Goal: Information Seeking & Learning: Learn about a topic

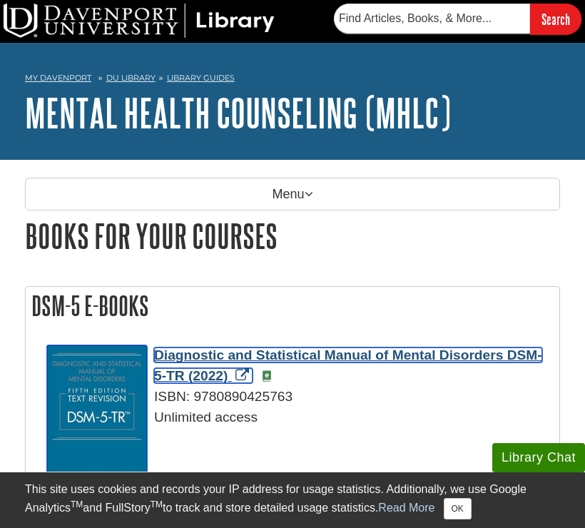
click at [218, 358] on span "Diagnostic and Statistical Manual of Mental Disorders DSM-5-TR (2022)" at bounding box center [348, 365] width 388 height 36
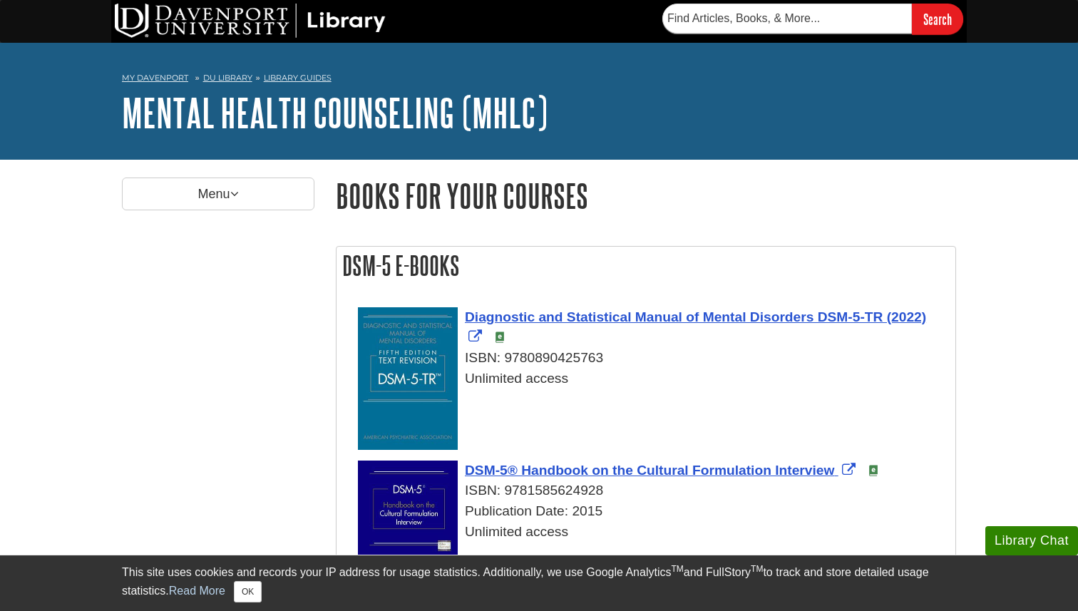
drag, startPoint x: 937, startPoint y: 317, endPoint x: 460, endPoint y: 311, distance: 477.1
click at [459, 311] on div "Diagnostic and Statistical Manual of Mental Disorders DSM-5-TR (2022) ISBN: 978…" at bounding box center [653, 348] width 590 height 82
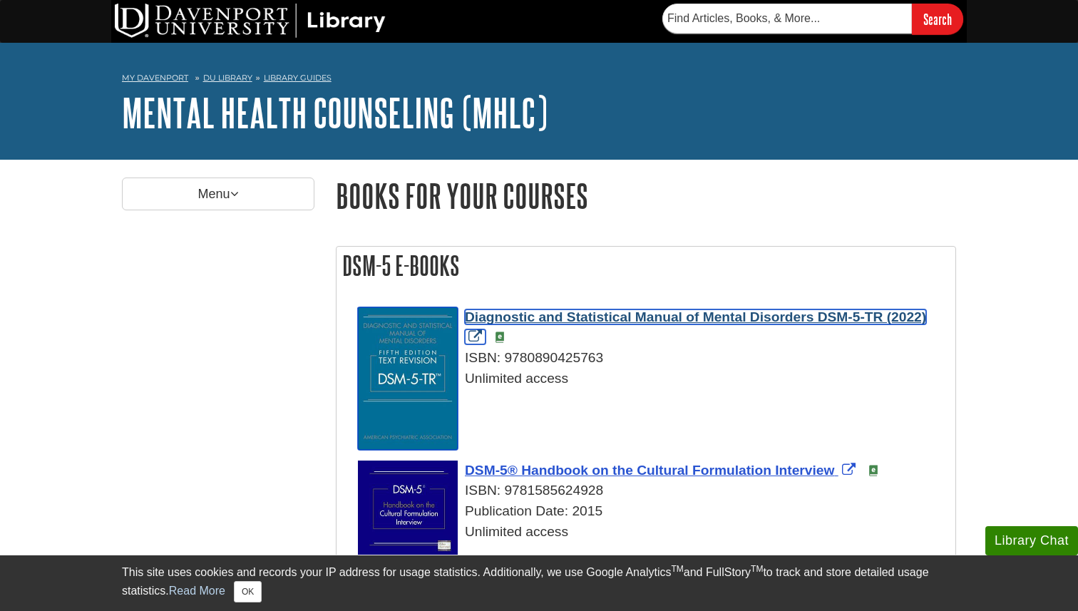
copy span "Diagnostic and Statistical Manual of Mental Disorders DSM-5-TR (2022)"
